Goal: Check status: Check status

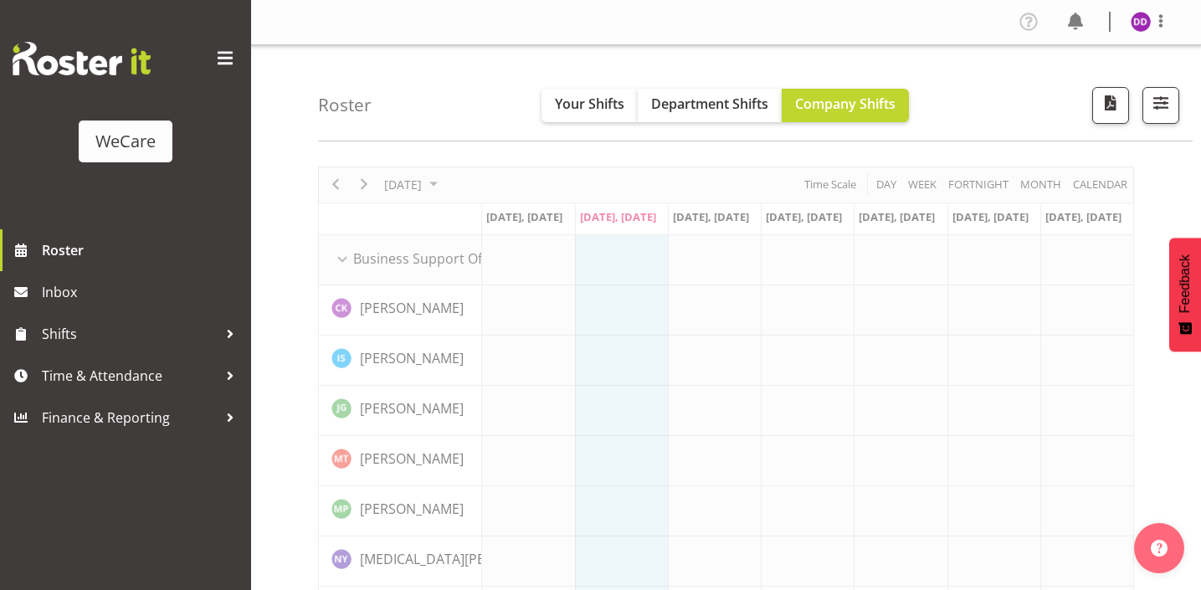
select select "location"
click at [1171, 103] on span "button" at bounding box center [1161, 103] width 22 height 22
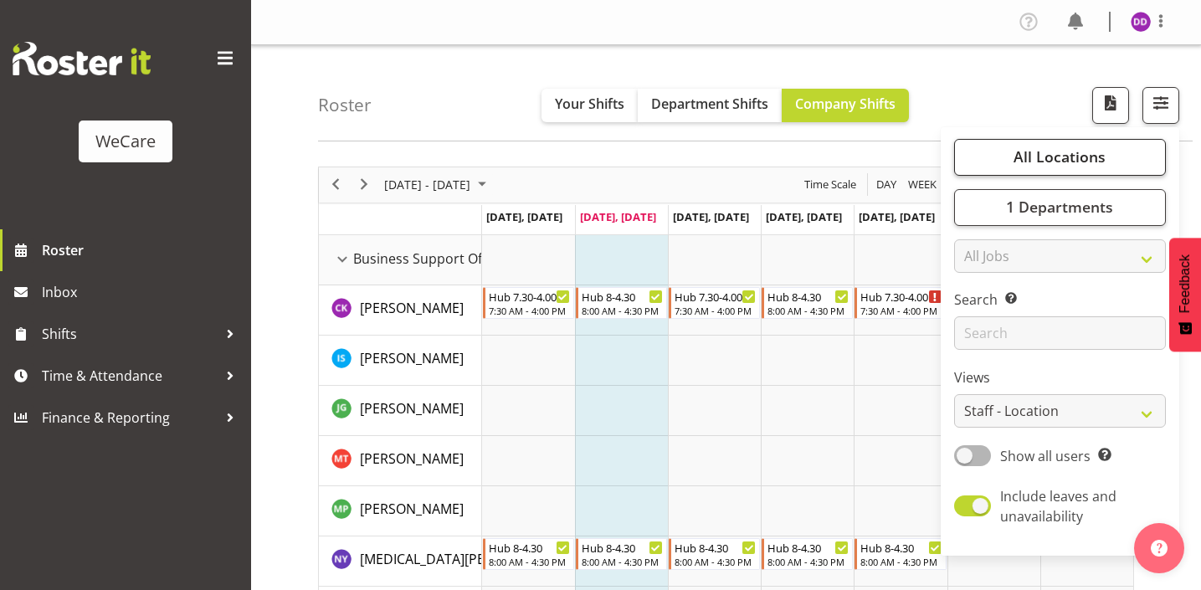
click at [1103, 166] on span "All Locations" at bounding box center [1059, 156] width 92 height 20
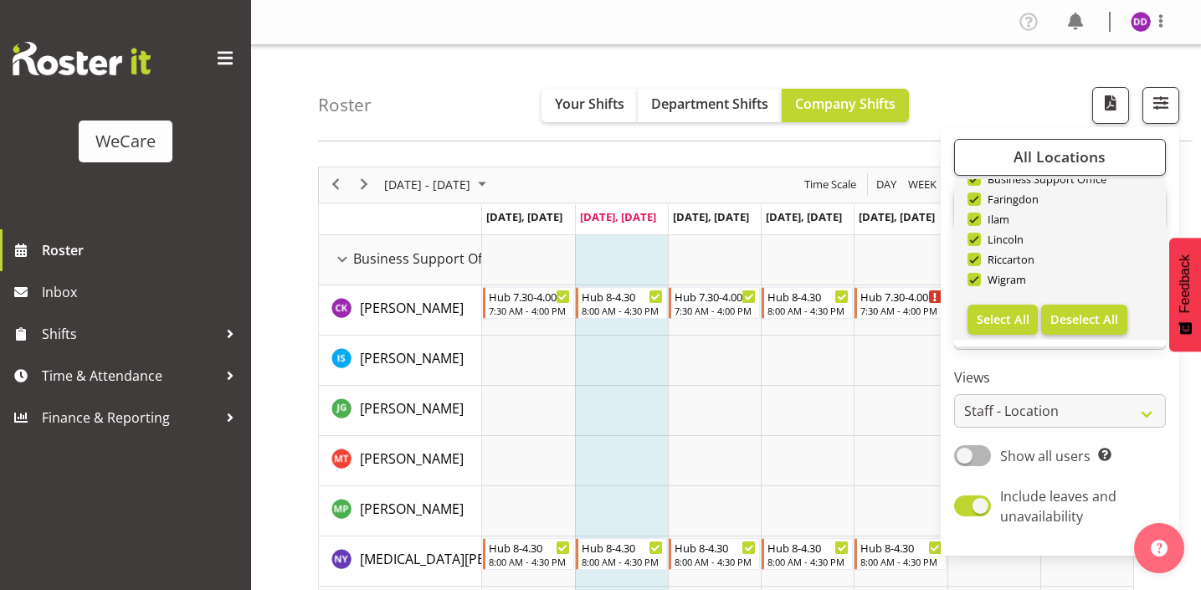
scroll to position [60, 0]
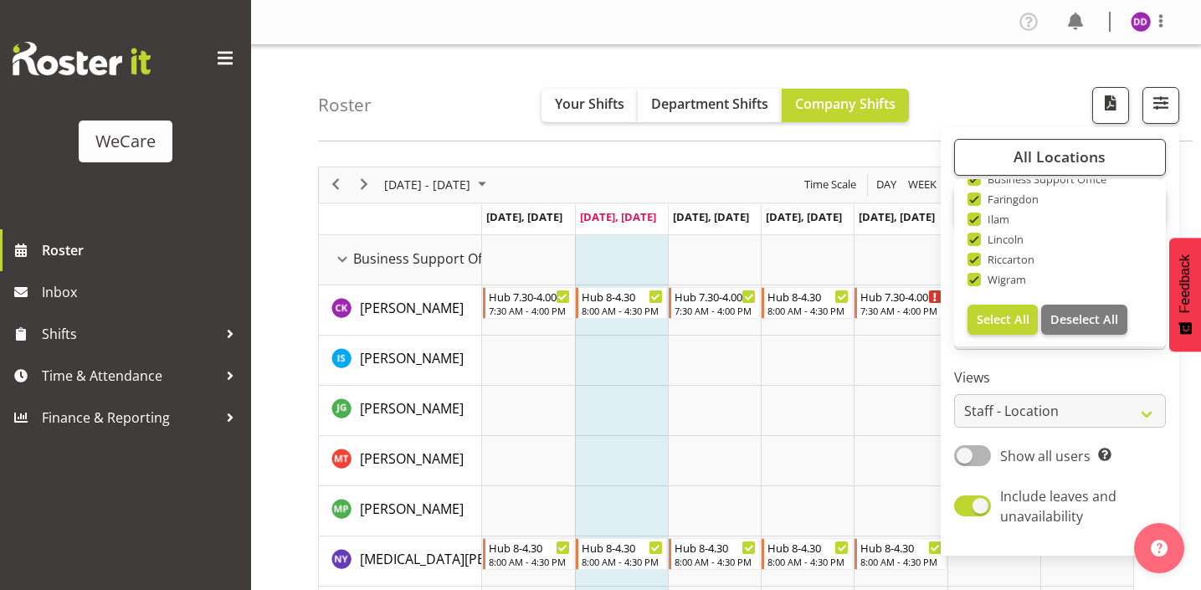
drag, startPoint x: 1061, startPoint y: 324, endPoint x: 1030, endPoint y: 316, distance: 31.9
click at [1061, 324] on span "Deselect All" at bounding box center [1084, 319] width 68 height 16
checkbox input "false"
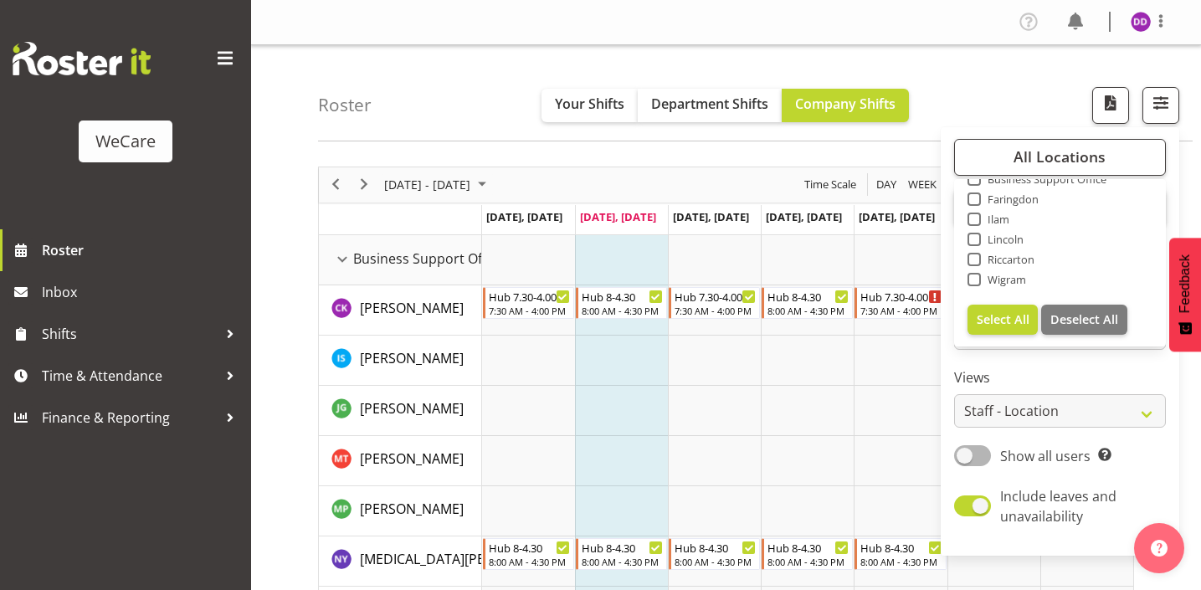
checkbox input "false"
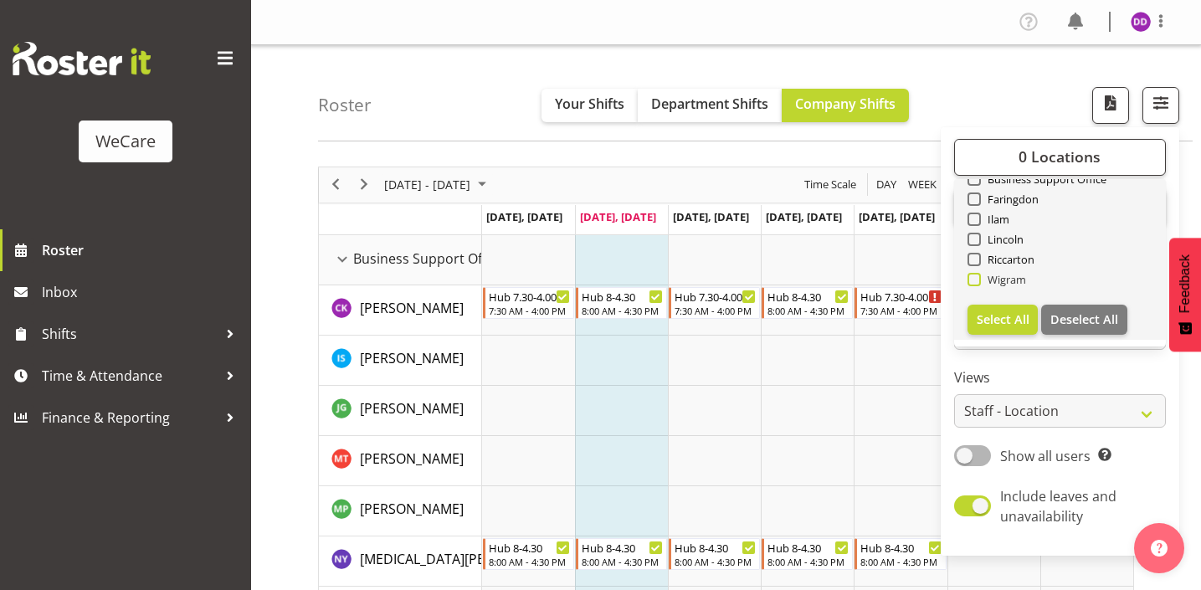
click at [996, 285] on span "Wigram" at bounding box center [1004, 279] width 46 height 13
click at [978, 284] on input "Wigram" at bounding box center [972, 279] width 11 height 11
checkbox input "true"
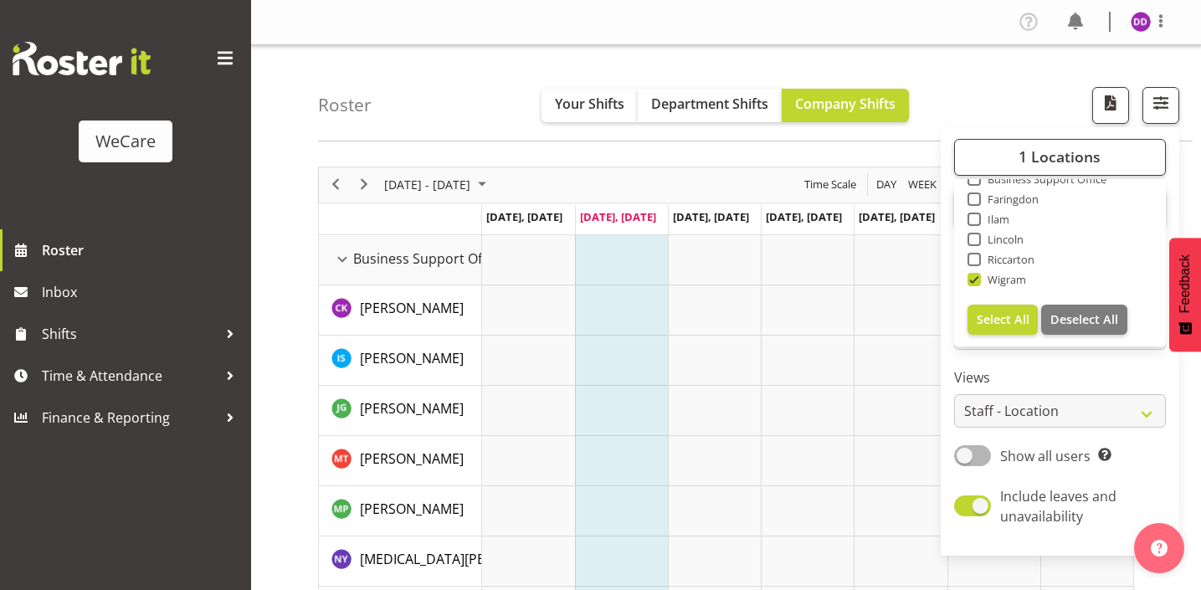
click at [1007, 376] on label "Views" at bounding box center [1060, 377] width 212 height 20
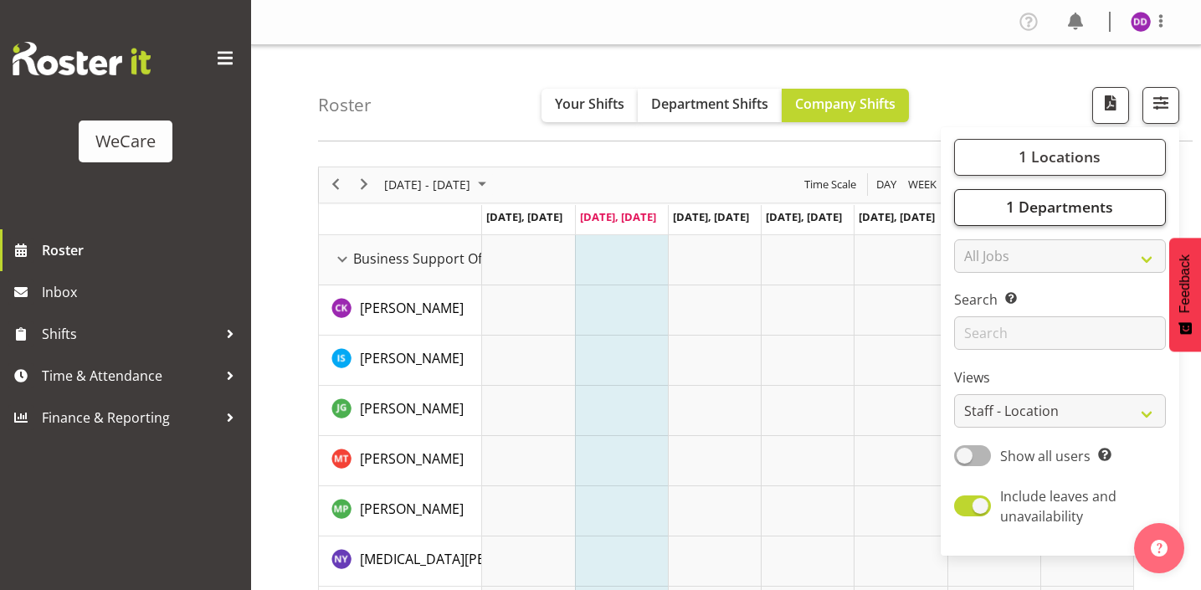
click at [1034, 221] on button "1 Departments" at bounding box center [1060, 207] width 212 height 37
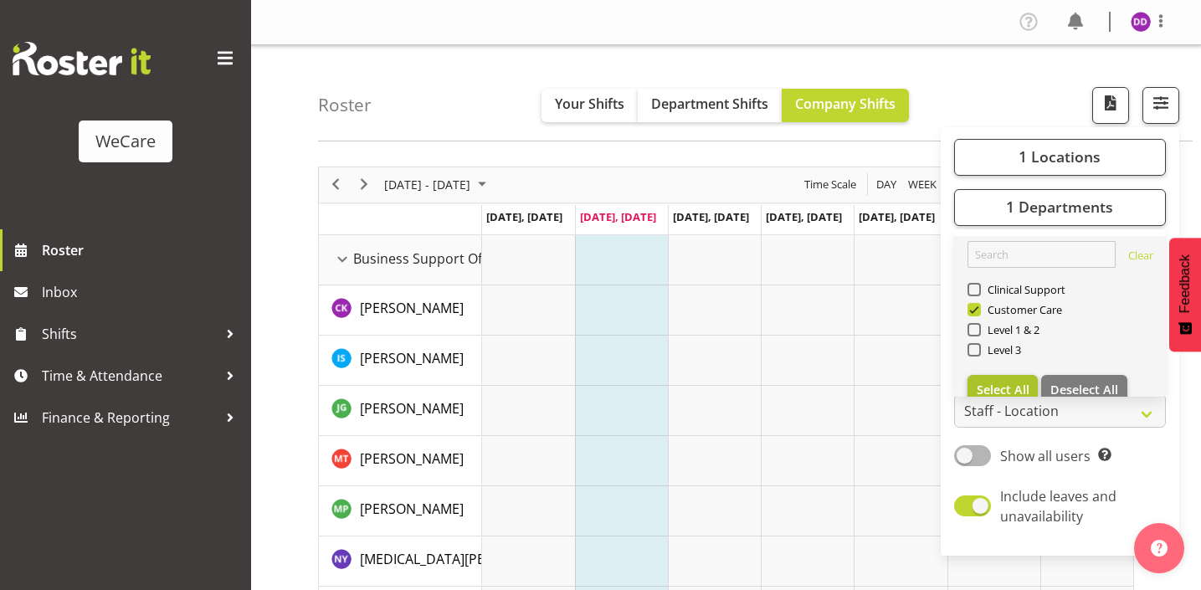
click at [1002, 377] on button "Select All" at bounding box center [1002, 390] width 71 height 30
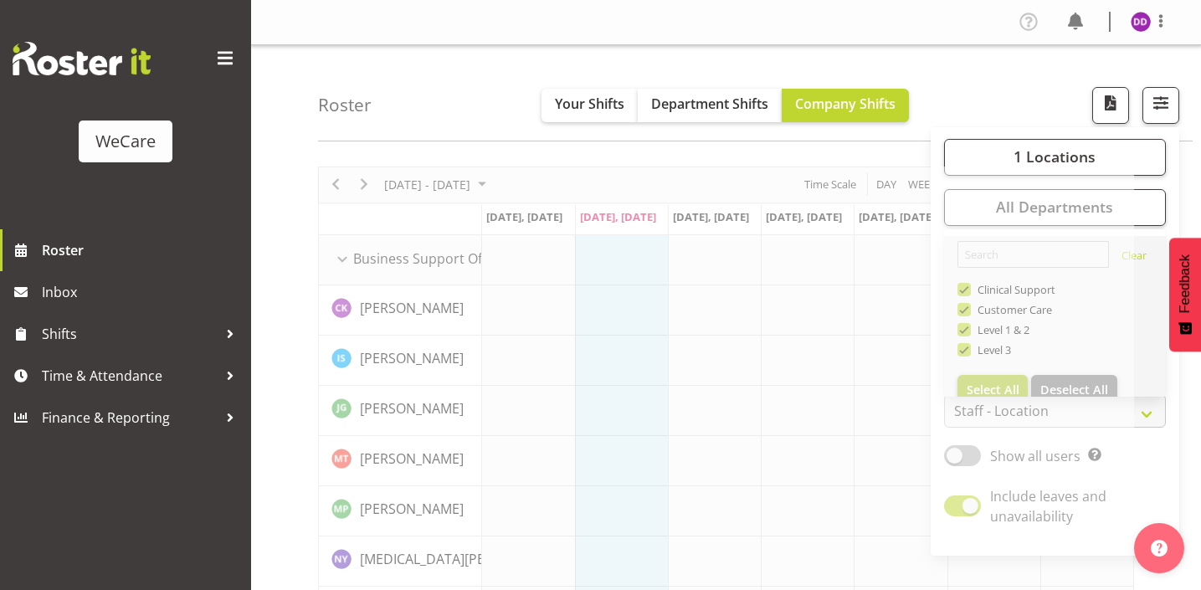
checkbox input "true"
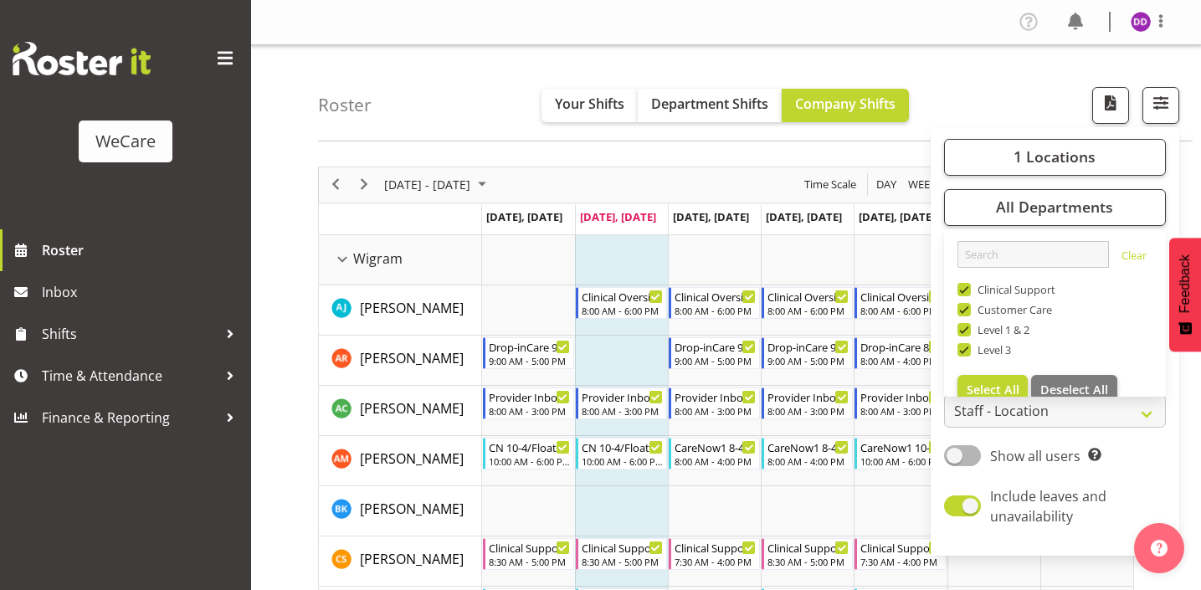
click at [520, 134] on div "Roster Your Shifts Department Shifts Company Shifts 1 Locations Clear Business …" at bounding box center [755, 93] width 874 height 96
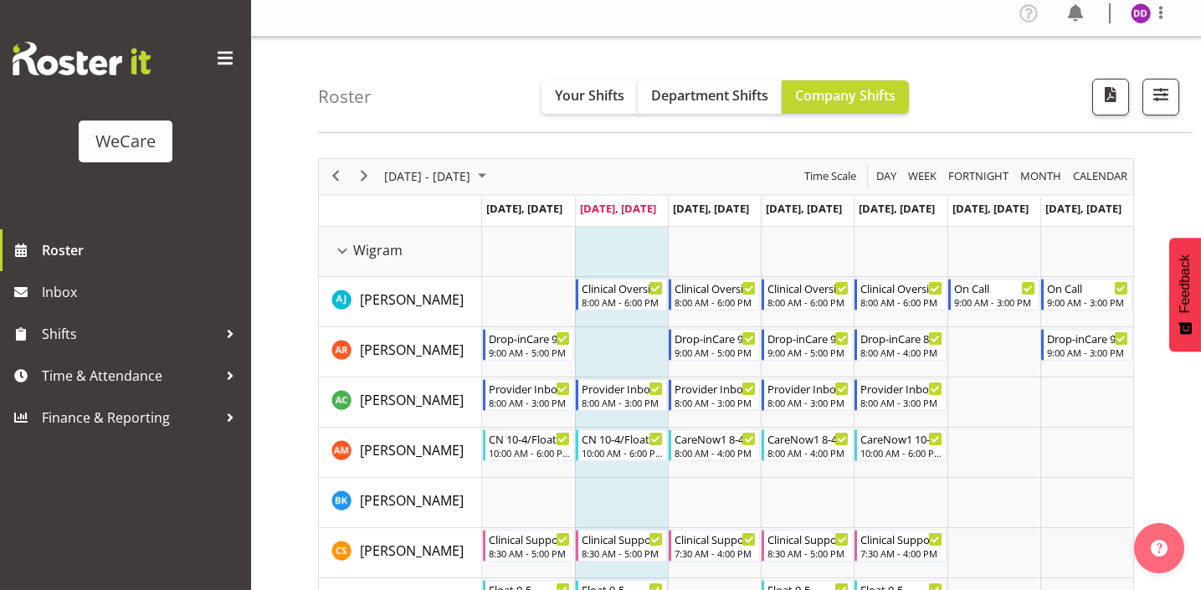
scroll to position [97, 0]
